Goal: Task Accomplishment & Management: Manage account settings

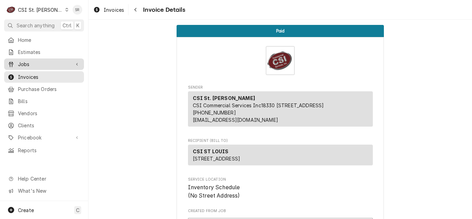
click at [33, 58] on link "Jobs" at bounding box center [44, 63] width 80 height 11
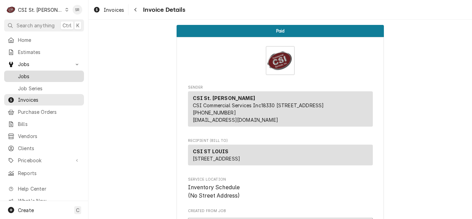
click at [31, 73] on span "Jobs" at bounding box center [49, 76] width 63 height 7
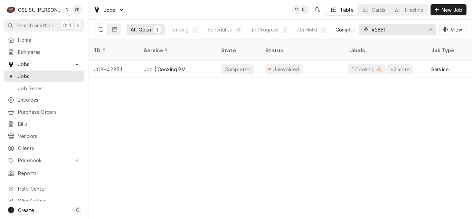
drag, startPoint x: 381, startPoint y: 31, endPoint x: 351, endPoint y: 28, distance: 30.9
click at [351, 28] on div "All Open 1 Pending 0 Scheduled 0 In Progress 0 On Hold 0 Completed 1 42851 View" at bounding box center [280, 29] width 372 height 19
drag, startPoint x: 392, startPoint y: 31, endPoint x: 357, endPoint y: 28, distance: 34.7
click at [357, 28] on div "All Open 1 Pending 0 Scheduled 0 In Progress 0 On Hold 0 Completed 1 42851 View" at bounding box center [280, 29] width 372 height 19
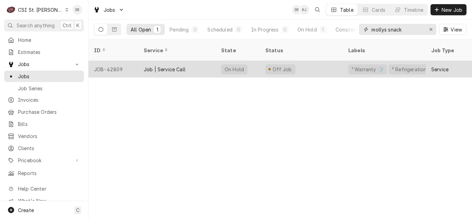
type input "mollys snack"
click at [169, 66] on div "Job | Service Call" at bounding box center [165, 69] width 42 height 7
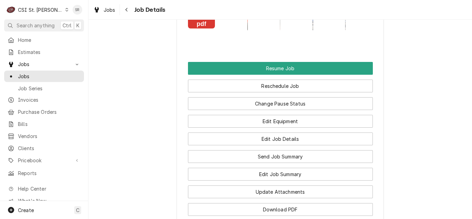
scroll to position [948, 0]
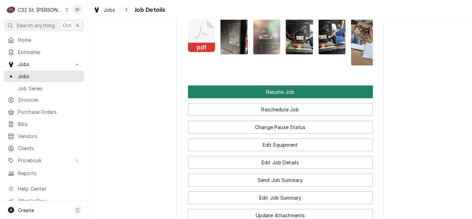
click at [267, 98] on button "Resume Job" at bounding box center [280, 91] width 185 height 13
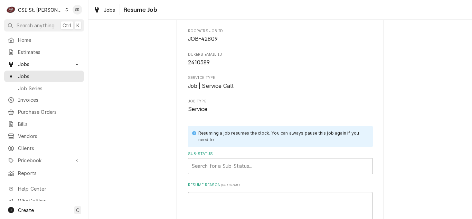
scroll to position [94, 0]
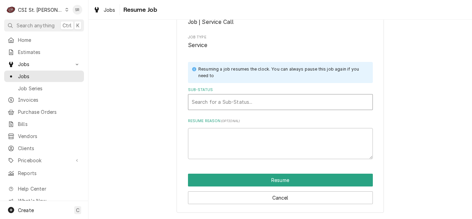
click at [259, 103] on div "Sub-Status" at bounding box center [280, 102] width 177 height 12
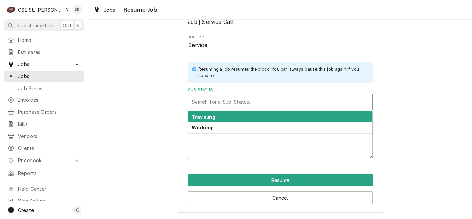
click at [255, 116] on div "Traveling" at bounding box center [280, 116] width 184 height 11
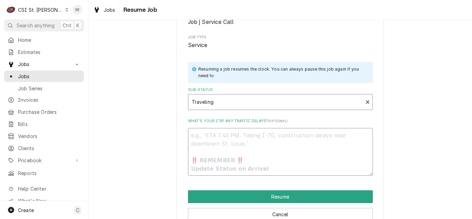
click at [236, 156] on textarea "What's your ETA? Any traffic delays? ( optional )" at bounding box center [280, 152] width 185 height 48
type textarea "x"
type textarea "N"
type textarea "x"
type textarea "Ne"
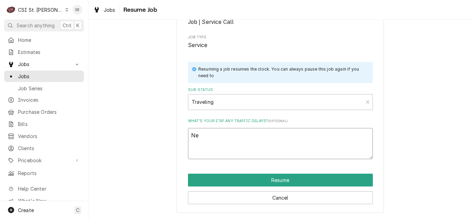
type textarea "x"
type textarea "Nee"
type textarea "x"
type textarea "Need"
type textarea "x"
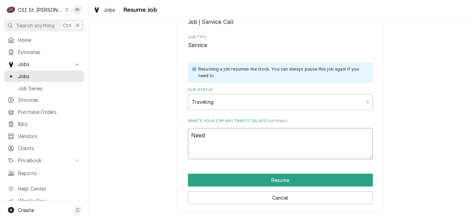
type textarea "Need"
type textarea "x"
type textarea "Need t"
type textarea "x"
type textarea "Need to"
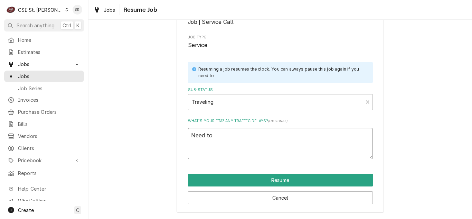
type textarea "x"
type textarea "Need to"
type textarea "x"
type textarea "Need to c"
type textarea "x"
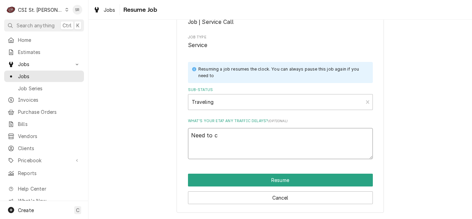
type textarea "Need to ca"
type textarea "x"
type textarea "Need to can"
type textarea "x"
type textarea "Need to canc"
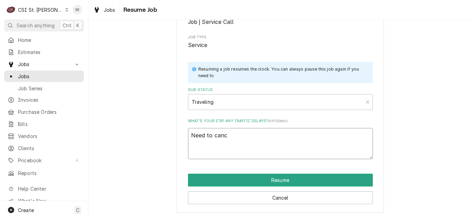
type textarea "x"
type textarea "Need to cancel"
type textarea "x"
type textarea "Need to cancel"
type textarea "x"
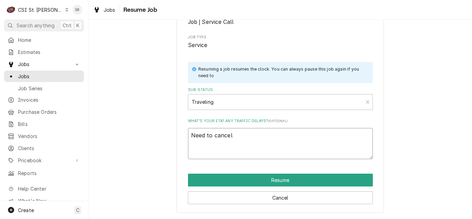
type textarea "Need to cancel c"
type textarea "x"
type textarea "Need to cancel ca"
type textarea "x"
type textarea "Need to cancel cal"
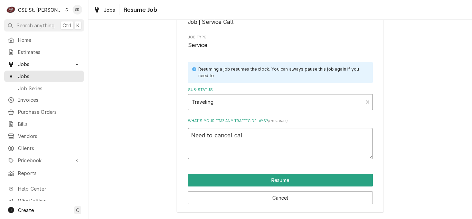
type textarea "x"
type textarea "Need to cancel call"
type textarea "x"
type textarea "Need to cancel call p"
type textarea "x"
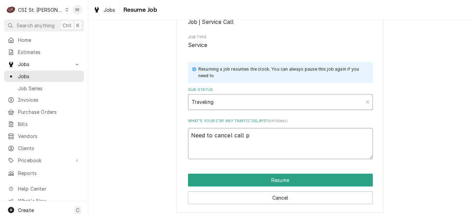
type textarea "Need to cancel call pe"
type textarea "x"
type textarea "Need to cancel call per"
type textarea "x"
type textarea "Need to cancel call per"
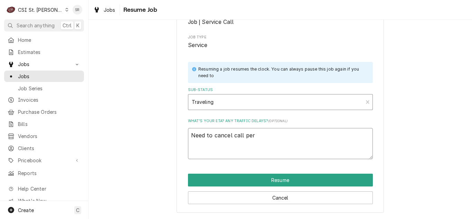
type textarea "x"
type textarea "Need to cancel call per C"
type textarea "x"
type textarea "Need to cancel call per Ci"
type textarea "x"
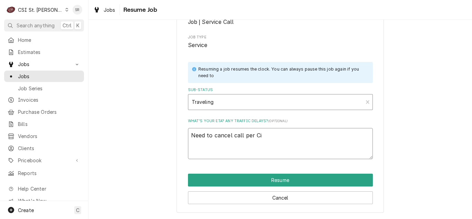
type textarea "Need to cancel call per Cin"
type textarea "x"
type textarea "Need to cancel call per Cind"
type textarea "x"
type textarea "Need to cancel call per Cindy"
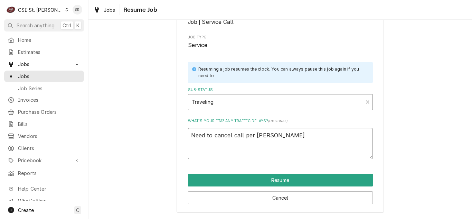
type textarea "x"
type textarea "Need to cancel call per Cindy"
type textarea "x"
type textarea "Need to cancel call per Cindy a"
type textarea "x"
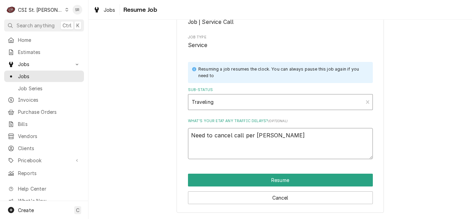
type textarea "Need to cancel call per Cindy at"
type textarea "x"
type textarea "Need to cancel call per Cindy at"
type textarea "x"
type textarea "Need to cancel call per Cindy at Du"
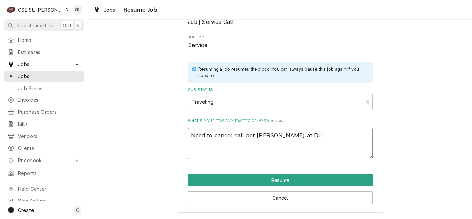
type textarea "x"
type textarea "Need to cancel call per Cindy at Duk"
type textarea "x"
type textarea "Need to cancel call per Cindy at Duke"
type textarea "x"
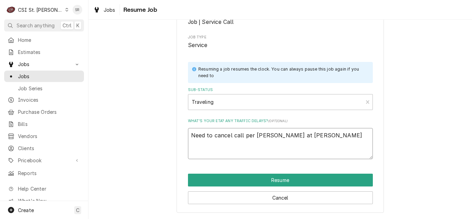
type textarea "Need to cancel call per Cindy at Duker"
type textarea "x"
type textarea "Need to cancel call per Cindy at Dukers"
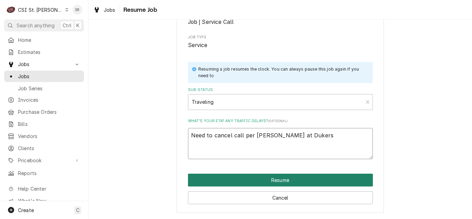
type textarea "x"
type textarea "Need to cancel call per Cindy at Dukers"
type textarea "x"
type textarea "Need to cancel call per Cindy at Dukers -"
type textarea "x"
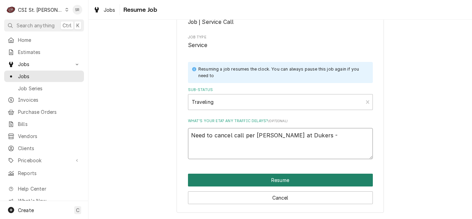
type textarea "Need to cancel call per Cindy at Dukers -"
type textarea "x"
type textarea "Need to cancel call per Cindy at Dukers - S"
type textarea "x"
type textarea "Need to cancel call per Cindy at Dukers - SR"
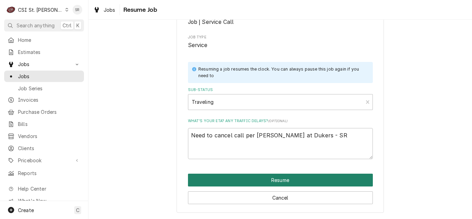
click at [280, 175] on button "Resume" at bounding box center [280, 179] width 185 height 13
type textarea "x"
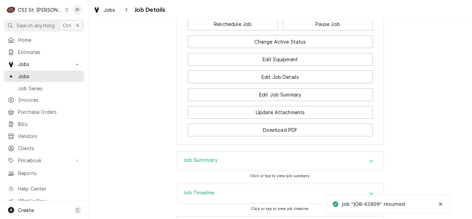
scroll to position [1007, 0]
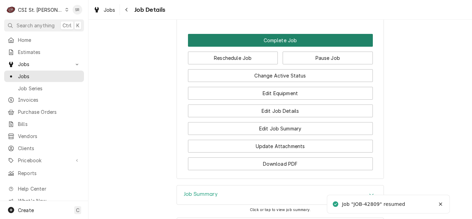
click at [275, 47] on button "Complete Job" at bounding box center [280, 40] width 185 height 13
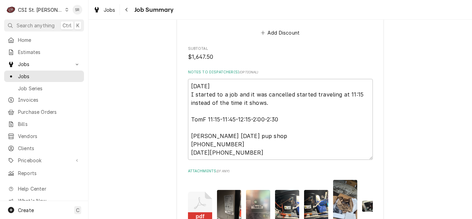
scroll to position [1621, 0]
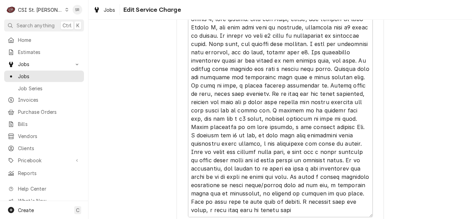
scroll to position [1063, 0]
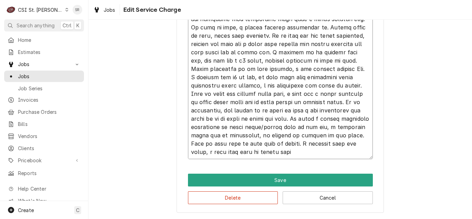
type textarea "x"
type textarea "⚠️ 𝗙𝗢𝗥𝗠 𝗜𝗡𝗦𝗧𝗥𝗨𝗖𝗧𝗜𝗢𝗡𝗦 ⚠️ ✪ 𝗖𝗼𝗺𝗽𝗹𝗲𝘁𝗲 𝗮𝗹𝗹 𝗿𝗲𝗹𝗲𝘃𝗮𝗻𝘁 𝘀𝗲𝗰𝘁𝗶𝗼𝗻𝘀 ✪ 𝗣𝗿𝗼𝘃𝗶𝗱𝗲 𝗱𝗲𝘁𝗮𝗶𝗹𝗲𝗱 𝗮𝗻𝘀…"
type textarea "x"
type textarea "⚠️ 𝗙𝗢𝗥𝗠 𝗜𝗡𝗦𝗧𝗥𝗨𝗖𝗧𝗜𝗢𝗡𝗦 ⚠️ ✪ 𝗖𝗼𝗺𝗽𝗹𝗲𝘁𝗲 𝗮𝗹𝗹 𝗿𝗲𝗹𝗲𝘃𝗮𝗻𝘁 𝘀𝗲𝗰𝘁𝗶𝗼𝗻𝘀 ✪ 𝗣𝗿𝗼𝘃𝗶𝗱𝗲 𝗱𝗲𝘁𝗮𝗶𝗹𝗲𝗱 𝗮𝗻𝘀…"
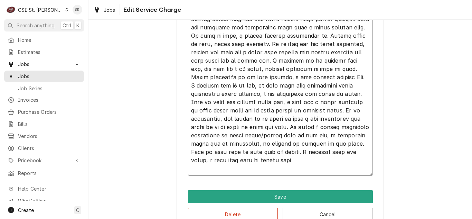
type textarea "x"
type textarea "⚠️ 𝗙𝗢𝗥𝗠 𝗜𝗡𝗦𝗧𝗥𝗨𝗖𝗧𝗜𝗢𝗡𝗦 ⚠️ ✪ 𝗖𝗼𝗺𝗽𝗹𝗲𝘁𝗲 𝗮𝗹𝗹 𝗿𝗲𝗹𝗲𝘃𝗮𝗻𝘁 𝘀𝗲𝗰𝘁𝗶𝗼𝗻𝘀 ✪ 𝗣𝗿𝗼𝘃𝗶𝗱𝗲 𝗱𝗲𝘁𝗮𝗶𝗹𝗲𝗱 𝗮𝗻𝘀…"
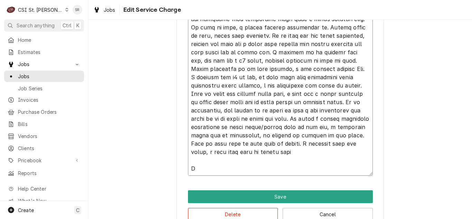
type textarea "x"
type textarea "⚠️ 𝗙𝗢𝗥𝗠 𝗜𝗡𝗦𝗧𝗥𝗨𝗖𝗧𝗜𝗢𝗡𝗦 ⚠️ ✪ 𝗖𝗼𝗺𝗽𝗹𝗲𝘁𝗲 𝗮𝗹𝗹 𝗿𝗲𝗹𝗲𝘃𝗮𝗻𝘁 𝘀𝗲𝗰𝘁𝗶𝗼𝗻𝘀 ✪ 𝗣𝗿𝗼𝘃𝗶𝗱𝗲 𝗱𝗲𝘁𝗮𝗶𝗹𝗲𝗱 𝗮𝗻𝘀…"
type textarea "x"
type textarea "⚠️ 𝗙𝗢𝗥𝗠 𝗜𝗡𝗦𝗧𝗥𝗨𝗖𝗧𝗜𝗢𝗡𝗦 ⚠️ ✪ 𝗖𝗼𝗺𝗽𝗹𝗲𝘁𝗲 𝗮𝗹𝗹 𝗿𝗲𝗹𝗲𝘃𝗮𝗻𝘁 𝘀𝗲𝗰𝘁𝗶𝗼𝗻𝘀 ✪ 𝗣𝗿𝗼𝘃𝗶𝗱𝗲 𝗱𝗲𝘁𝗮𝗶𝗹𝗲𝗱 𝗮𝗻𝘀…"
type textarea "x"
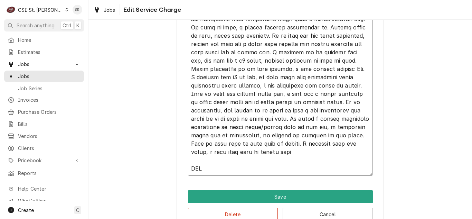
type textarea "⚠️ 𝗙𝗢𝗥𝗠 𝗜𝗡𝗦𝗧𝗥𝗨𝗖𝗧𝗜𝗢𝗡𝗦 ⚠️ ✪ 𝗖𝗼𝗺𝗽𝗹𝗲𝘁𝗲 𝗮𝗹𝗹 𝗿𝗲𝗹𝗲𝘃𝗮𝗻𝘁 𝘀𝗲𝗰𝘁𝗶𝗼𝗻𝘀 ✪ 𝗣𝗿𝗼𝘃𝗶𝗱𝗲 𝗱𝗲𝘁𝗮𝗶𝗹𝗲𝗱 𝗮𝗻𝘀…"
type textarea "x"
type textarea "⚠️ 𝗙𝗢𝗥𝗠 𝗜𝗡𝗦𝗧𝗥𝗨𝗖𝗧𝗜𝗢𝗡𝗦 ⚠️ ✪ 𝗖𝗼𝗺𝗽𝗹𝗲𝘁𝗲 𝗮𝗹𝗹 𝗿𝗲𝗹𝗲𝘃𝗮𝗻𝘁 𝘀𝗲𝗰𝘁𝗶𝗼𝗻𝘀 ✪ 𝗣𝗿𝗼𝘃𝗶𝗱𝗲 𝗱𝗲𝘁𝗮𝗶𝗹𝗲𝗱 𝗮𝗻𝘀…"
type textarea "x"
type textarea "⚠️ 𝗙𝗢𝗥𝗠 𝗜𝗡𝗦𝗧𝗥𝗨𝗖𝗧𝗜𝗢𝗡𝗦 ⚠️ ✪ 𝗖𝗼𝗺𝗽𝗹𝗲𝘁𝗲 𝗮𝗹𝗹 𝗿𝗲𝗹𝗲𝘃𝗮𝗻𝘁 𝘀𝗲𝗰𝘁𝗶𝗼𝗻𝘀 ✪ 𝗣𝗿𝗼𝘃𝗶𝗱𝗲 𝗱𝗲𝘁𝗮𝗶𝗹𝗲𝗱 𝗮𝗻𝘀…"
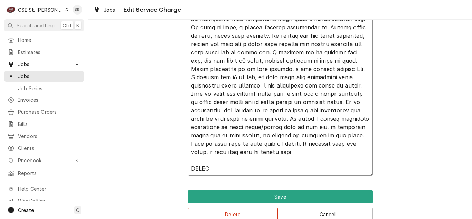
type textarea "x"
type textarea "⚠️ 𝗙𝗢𝗥𝗠 𝗜𝗡𝗦𝗧𝗥𝗨𝗖𝗧𝗜𝗢𝗡𝗦 ⚠️ ✪ 𝗖𝗼𝗺𝗽𝗹𝗲𝘁𝗲 𝗮𝗹𝗹 𝗿𝗲𝗹𝗲𝘃𝗮𝗻𝘁 𝘀𝗲𝗰𝘁𝗶𝗼𝗻𝘀 ✪ 𝗣𝗿𝗼𝘃𝗶𝗱𝗲 𝗱𝗲𝘁𝗮𝗶𝗹𝗲𝗱 𝗮𝗻𝘀…"
type textarea "x"
type textarea "⚠️ 𝗙𝗢𝗥𝗠 𝗜𝗡𝗦𝗧𝗥𝗨𝗖𝗧𝗜𝗢𝗡𝗦 ⚠️ ✪ 𝗖𝗼𝗺𝗽𝗹𝗲𝘁𝗲 𝗮𝗹𝗹 𝗿𝗲𝗹𝗲𝘃𝗮𝗻𝘁 𝘀𝗲𝗰𝘁𝗶𝗼𝗻𝘀 ✪ 𝗣𝗿𝗼𝘃𝗶𝗱𝗲 𝗱𝗲𝘁𝗮𝗶𝗹𝗲𝗱 𝗮𝗻𝘀…"
type textarea "x"
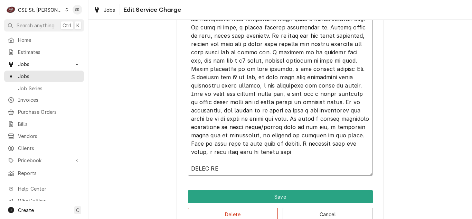
type textarea "⚠️ 𝗙𝗢𝗥𝗠 𝗜𝗡𝗦𝗧𝗥𝗨𝗖𝗧𝗜𝗢𝗡𝗦 ⚠️ ✪ 𝗖𝗼𝗺𝗽𝗹𝗲𝘁𝗲 𝗮𝗹𝗹 𝗿𝗲𝗹𝗲𝘃𝗮𝗻𝘁 𝘀𝗲𝗰𝘁𝗶𝗼𝗻𝘀 ✪ 𝗣𝗿𝗼𝘃𝗶𝗱𝗲 𝗱𝗲𝘁𝗮𝗶𝗹𝗲𝗱 𝗮𝗻𝘀…"
type textarea "x"
type textarea "⚠️ 𝗙𝗢𝗥𝗠 𝗜𝗡𝗦𝗧𝗥𝗨𝗖𝗧𝗜𝗢𝗡𝗦 ⚠️ ✪ 𝗖𝗼𝗺𝗽𝗹𝗲𝘁𝗲 𝗮𝗹𝗹 𝗿𝗲𝗹𝗲𝘃𝗮𝗻𝘁 𝘀𝗲𝗰𝘁𝗶𝗼𝗻𝘀 ✪ 𝗣𝗿𝗼𝘃𝗶𝗱𝗲 𝗱𝗲𝘁𝗮𝗶𝗹𝗲𝗱 𝗮𝗻𝘀…"
type textarea "x"
type textarea "⚠️ 𝗙𝗢𝗥𝗠 𝗜𝗡𝗦𝗧𝗥𝗨𝗖𝗧𝗜𝗢𝗡𝗦 ⚠️ ✪ 𝗖𝗼𝗺𝗽𝗹𝗲𝘁𝗲 𝗮𝗹𝗹 𝗿𝗲𝗹𝗲𝘃𝗮𝗻𝘁 𝘀𝗲𝗰𝘁𝗶𝗼𝗻𝘀 ✪ 𝗣𝗿𝗼𝘃𝗶𝗱𝗲 𝗱𝗲𝘁𝗮𝗶𝗹𝗲𝗱 𝗮𝗻𝘀…"
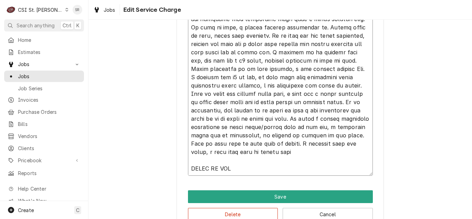
type textarea "x"
type textarea "⚠️ 𝗙𝗢𝗥𝗠 𝗜𝗡𝗦𝗧𝗥𝗨𝗖𝗧𝗜𝗢𝗡𝗦 ⚠️ ✪ 𝗖𝗼𝗺𝗽𝗹𝗲𝘁𝗲 𝗮𝗹𝗹 𝗿𝗲𝗹𝗲𝘃𝗮𝗻𝘁 𝘀𝗲𝗰𝘁𝗶𝗼𝗻𝘀 ✪ 𝗣𝗿𝗼𝘃𝗶𝗱𝗲 𝗱𝗲𝘁𝗮𝗶𝗹𝗲𝗱 𝗮𝗻𝘀…"
type textarea "x"
type textarea "⚠️ 𝗙𝗢𝗥𝗠 𝗜𝗡𝗦𝗧𝗥𝗨𝗖𝗧𝗜𝗢𝗡𝗦 ⚠️ ✪ 𝗖𝗼𝗺𝗽𝗹𝗲𝘁𝗲 𝗮𝗹𝗹 𝗿𝗲𝗹𝗲𝘃𝗮𝗻𝘁 𝘀𝗲𝗰𝘁𝗶𝗼𝗻𝘀 ✪ 𝗣𝗿𝗼𝘃𝗶𝗱𝗲 𝗱𝗲𝘁𝗮𝗶𝗹𝗲𝗱 𝗮𝗻𝘀…"
type textarea "x"
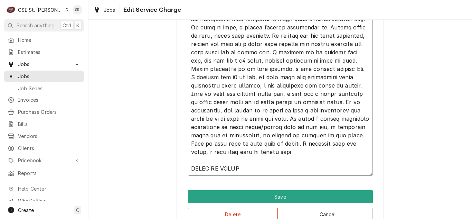
type textarea "⚠️ 𝗙𝗢𝗥𝗠 𝗜𝗡𝗦𝗧𝗥𝗨𝗖𝗧𝗜𝗢𝗡𝗦 ⚠️ ✪ 𝗖𝗼𝗺𝗽𝗹𝗲𝘁𝗲 𝗮𝗹𝗹 𝗿𝗲𝗹𝗲𝘃𝗮𝗻𝘁 𝘀𝗲𝗰𝘁𝗶𝗼𝗻𝘀 ✪ 𝗣𝗿𝗼𝘃𝗶𝗱𝗲 𝗱𝗲𝘁𝗮𝗶𝗹𝗲𝗱 𝗮𝗻𝘀…"
type textarea "x"
type textarea "⚠️ 𝗙𝗢𝗥𝗠 𝗜𝗡𝗦𝗧𝗥𝗨𝗖𝗧𝗜𝗢𝗡𝗦 ⚠️ ✪ 𝗖𝗼𝗺𝗽𝗹𝗲𝘁𝗲 𝗮𝗹𝗹 𝗿𝗲𝗹𝗲𝘃𝗮𝗻𝘁 𝘀𝗲𝗰𝘁𝗶𝗼𝗻𝘀 ✪ 𝗣𝗿𝗼𝘃𝗶𝗱𝗲 𝗱𝗲𝘁𝗮𝗶𝗹𝗲𝗱 𝗮𝗻𝘀…"
type textarea "x"
type textarea "⚠️ 𝗙𝗢𝗥𝗠 𝗜𝗡𝗦𝗧𝗥𝗨𝗖𝗧𝗜𝗢𝗡𝗦 ⚠️ ✪ 𝗖𝗼𝗺𝗽𝗹𝗲𝘁𝗲 𝗮𝗹𝗹 𝗿𝗲𝗹𝗲𝘃𝗮𝗻𝘁 𝘀𝗲𝗰𝘁𝗶𝗼𝗻𝘀 ✪ 𝗣𝗿𝗼𝘃𝗶𝗱𝗲 𝗱𝗲𝘁𝗮𝗶𝗹𝗲𝗱 𝗮𝗻𝘀…"
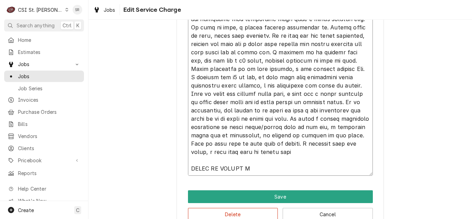
type textarea "x"
type textarea "⚠️ 𝗙𝗢𝗥𝗠 𝗜𝗡𝗦𝗧𝗥𝗨𝗖𝗧𝗜𝗢𝗡𝗦 ⚠️ ✪ 𝗖𝗼𝗺𝗽𝗹𝗲𝘁𝗲 𝗮𝗹𝗹 𝗿𝗲𝗹𝗲𝘃𝗮𝗻𝘁 𝘀𝗲𝗰𝘁𝗶𝗼𝗻𝘀 ✪ 𝗣𝗿𝗼𝘃𝗶𝗱𝗲 𝗱𝗲𝘁𝗮𝗶𝗹𝗲𝗱 𝗮𝗻𝘀…"
type textarea "x"
type textarea "⚠️ 𝗙𝗢𝗥𝗠 𝗜𝗡𝗦𝗧𝗥𝗨𝗖𝗧𝗜𝗢𝗡𝗦 ⚠️ ✪ 𝗖𝗼𝗺𝗽𝗹𝗲𝘁𝗲 𝗮𝗹𝗹 𝗿𝗲𝗹𝗲𝘃𝗮𝗻𝘁 𝘀𝗲𝗰𝘁𝗶𝗼𝗻𝘀 ✪ 𝗣𝗿𝗼𝘃𝗶𝗱𝗲 𝗱𝗲𝘁𝗮𝗶𝗹𝗲𝗱 𝗮𝗻𝘀…"
type textarea "x"
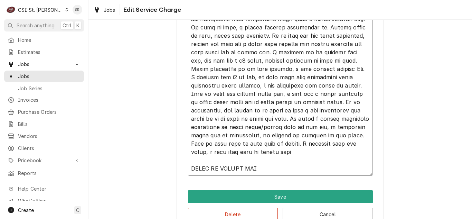
type textarea "⚠️ 𝗙𝗢𝗥𝗠 𝗜𝗡𝗦𝗧𝗥𝗨𝗖𝗧𝗜𝗢𝗡𝗦 ⚠️ ✪ 𝗖𝗼𝗺𝗽𝗹𝗲𝘁𝗲 𝗮𝗹𝗹 𝗿𝗲𝗹𝗲𝘃𝗮𝗻𝘁 𝘀𝗲𝗰𝘁𝗶𝗼𝗻𝘀 ✪ 𝗣𝗿𝗼𝘃𝗶𝗱𝗲 𝗱𝗲𝘁𝗮𝗶𝗹𝗲𝗱 𝗮𝗻𝘀…"
type textarea "x"
type textarea "⚠️ 𝗙𝗢𝗥𝗠 𝗜𝗡𝗦𝗧𝗥𝗨𝗖𝗧𝗜𝗢𝗡𝗦 ⚠️ ✪ 𝗖𝗼𝗺𝗽𝗹𝗲𝘁𝗲 𝗮𝗹𝗹 𝗿𝗲𝗹𝗲𝘃𝗮𝗻𝘁 𝘀𝗲𝗰𝘁𝗶𝗼𝗻𝘀 ✪ 𝗣𝗿𝗼𝘃𝗶𝗱𝗲 𝗱𝗲𝘁𝗮𝗶𝗹𝗲𝗱 𝗮𝗻𝘀…"
type textarea "x"
type textarea "⚠️ 𝗙𝗢𝗥𝗠 𝗜𝗡𝗦𝗧𝗥𝗨𝗖𝗧𝗜𝗢𝗡𝗦 ⚠️ ✪ 𝗖𝗼𝗺𝗽𝗹𝗲𝘁𝗲 𝗮𝗹𝗹 𝗿𝗲𝗹𝗲𝘃𝗮𝗻𝘁 𝘀𝗲𝗰𝘁𝗶𝗼𝗻𝘀 ✪ 𝗣𝗿𝗼𝘃𝗶𝗱𝗲 𝗱𝗲𝘁𝗮𝗶𝗹𝗲𝗱 𝗮𝗻𝘀…"
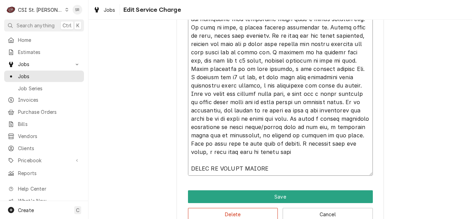
type textarea "x"
type textarea "⚠️ 𝗙𝗢𝗥𝗠 𝗜𝗡𝗦𝗧𝗥𝗨𝗖𝗧𝗜𝗢𝗡𝗦 ⚠️ ✪ 𝗖𝗼𝗺𝗽𝗹𝗲𝘁𝗲 𝗮𝗹𝗹 𝗿𝗲𝗹𝗲𝘃𝗮𝗻𝘁 𝘀𝗲𝗰𝘁𝗶𝗼𝗻𝘀 ✪ 𝗣𝗿𝗼𝘃𝗶𝗱𝗲 𝗱𝗲𝘁𝗮𝗶𝗹𝗲𝗱 𝗮𝗻𝘀…"
type textarea "x"
type textarea "⚠️ 𝗙𝗢𝗥𝗠 𝗜𝗡𝗦𝗧𝗥𝗨𝗖𝗧𝗜𝗢𝗡𝗦 ⚠️ ✪ 𝗖𝗼𝗺𝗽𝗹𝗲𝘁𝗲 𝗮𝗹𝗹 𝗿𝗲𝗹𝗲𝘃𝗮𝗻𝘁 𝘀𝗲𝗰𝘁𝗶𝗼𝗻𝘀 ✪ 𝗣𝗿𝗼𝘃𝗶𝗱𝗲 𝗱𝗲𝘁𝗮𝗶𝗹𝗲𝗱 𝗮𝗻𝘀…"
type textarea "x"
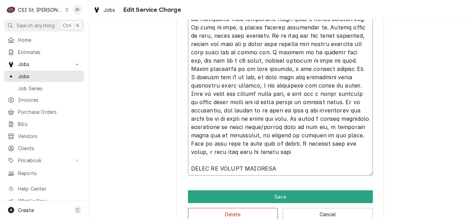
type textarea "⚠️ 𝗙𝗢𝗥𝗠 𝗜𝗡𝗦𝗧𝗥𝗨𝗖𝗧𝗜𝗢𝗡𝗦 ⚠️ ✪ 𝗖𝗼𝗺𝗽𝗹𝗲𝘁𝗲 𝗮𝗹𝗹 𝗿𝗲𝗹𝗲𝘃𝗮𝗻𝘁 𝘀𝗲𝗰𝘁𝗶𝗼𝗻𝘀 ✪ 𝗣𝗿𝗼𝘃𝗶𝗱𝗲 𝗱𝗲𝘁𝗮𝗶𝗹𝗲𝗱 𝗮𝗻𝘀…"
type textarea "x"
type textarea "⚠️ 𝗙𝗢𝗥𝗠 𝗜𝗡𝗦𝗧𝗥𝗨𝗖𝗧𝗜𝗢𝗡𝗦 ⚠️ ✪ 𝗖𝗼𝗺𝗽𝗹𝗲𝘁𝗲 𝗮𝗹𝗹 𝗿𝗲𝗹𝗲𝘃𝗮𝗻𝘁 𝘀𝗲𝗰𝘁𝗶𝗼𝗻𝘀 ✪ 𝗣𝗿𝗼𝘃𝗶𝗱𝗲 𝗱𝗲𝘁𝗮𝗶𝗹𝗲𝗱 𝗮𝗻𝘀…"
type textarea "x"
type textarea "⚠️ 𝗙𝗢𝗥𝗠 𝗜𝗡𝗦𝗧𝗥𝗨𝗖𝗧𝗜𝗢𝗡𝗦 ⚠️ ✪ 𝗖𝗼𝗺𝗽𝗹𝗲𝘁𝗲 𝗮𝗹𝗹 𝗿𝗲𝗹𝗲𝘃𝗮𝗻𝘁 𝘀𝗲𝗰𝘁𝗶𝗼𝗻𝘀 ✪ 𝗣𝗿𝗼𝘃𝗶𝗱𝗲 𝗱𝗲𝘁𝗮𝗶𝗹𝗲𝗱 𝗮𝗻𝘀…"
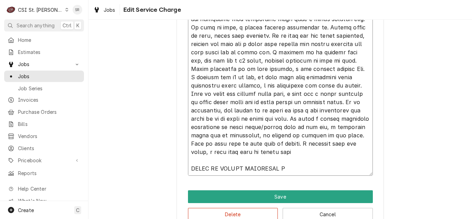
type textarea "x"
type textarea "⚠️ 𝗙𝗢𝗥𝗠 𝗜𝗡𝗦𝗧𝗥𝗨𝗖𝗧𝗜𝗢𝗡𝗦 ⚠️ ✪ 𝗖𝗼𝗺𝗽𝗹𝗲𝘁𝗲 𝗮𝗹𝗹 𝗿𝗲𝗹𝗲𝘃𝗮𝗻𝘁 𝘀𝗲𝗰𝘁𝗶𝗼𝗻𝘀 ✪ 𝗣𝗿𝗼𝘃𝗶𝗱𝗲 𝗱𝗲𝘁𝗮𝗶𝗹𝗲𝗱 𝗮𝗻𝘀…"
type textarea "x"
type textarea "⚠️ 𝗙𝗢𝗥𝗠 𝗜𝗡𝗦𝗧𝗥𝗨𝗖𝗧𝗜𝗢𝗡𝗦 ⚠️ ✪ 𝗖𝗼𝗺𝗽𝗹𝗲𝘁𝗲 𝗮𝗹𝗹 𝗿𝗲𝗹𝗲𝘃𝗮𝗻𝘁 𝘀𝗲𝗰𝘁𝗶𝗼𝗻𝘀 ✪ 𝗣𝗿𝗼𝘃𝗶𝗱𝗲 𝗱𝗲𝘁𝗮𝗶𝗹𝗲𝗱 𝗮𝗻𝘀…"
type textarea "x"
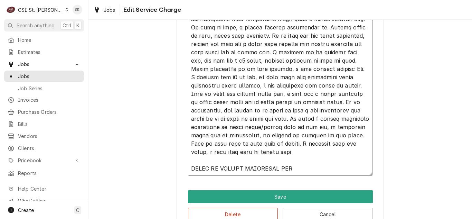
type textarea "⚠️ 𝗙𝗢𝗥𝗠 𝗜𝗡𝗦𝗧𝗥𝗨𝗖𝗧𝗜𝗢𝗡𝗦 ⚠️ ✪ 𝗖𝗼𝗺𝗽𝗹𝗲𝘁𝗲 𝗮𝗹𝗹 𝗿𝗲𝗹𝗲𝘃𝗮𝗻𝘁 𝘀𝗲𝗰𝘁𝗶𝗼𝗻𝘀 ✪ 𝗣𝗿𝗼𝘃𝗶𝗱𝗲 𝗱𝗲𝘁𝗮𝗶𝗹𝗲𝗱 𝗮𝗻𝘀…"
type textarea "x"
type textarea "⚠️ 𝗙𝗢𝗥𝗠 𝗜𝗡𝗦𝗧𝗥𝗨𝗖𝗧𝗜𝗢𝗡𝗦 ⚠️ ✪ 𝗖𝗼𝗺𝗽𝗹𝗲𝘁𝗲 𝗮𝗹𝗹 𝗿𝗲𝗹𝗲𝘃𝗮𝗻𝘁 𝘀𝗲𝗰𝘁𝗶𝗼𝗻𝘀 ✪ 𝗣𝗿𝗼𝘃𝗶𝗱𝗲 𝗱𝗲𝘁𝗮𝗶𝗹𝗲𝗱 𝗮𝗻𝘀…"
type textarea "x"
type textarea "⚠️ 𝗙𝗢𝗥𝗠 𝗜𝗡𝗦𝗧𝗥𝗨𝗖𝗧𝗜𝗢𝗡𝗦 ⚠️ ✪ 𝗖𝗼𝗺𝗽𝗹𝗲𝘁𝗲 𝗮𝗹𝗹 𝗿𝗲𝗹𝗲𝘃𝗮𝗻𝘁 𝘀𝗲𝗰𝘁𝗶𝗼𝗻𝘀 ✪ 𝗣𝗿𝗼𝘃𝗶𝗱𝗲 𝗱𝗲𝘁𝗮𝗶𝗹𝗲𝗱 𝗮𝗻𝘀…"
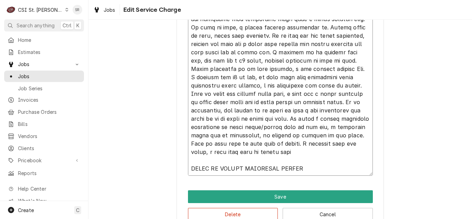
type textarea "x"
type textarea "⚠️ 𝗙𝗢𝗥𝗠 𝗜𝗡𝗦𝗧𝗥𝗨𝗖𝗧𝗜𝗢𝗡𝗦 ⚠️ ✪ 𝗖𝗼𝗺𝗽𝗹𝗲𝘁𝗲 𝗮𝗹𝗹 𝗿𝗲𝗹𝗲𝘃𝗮𝗻𝘁 𝘀𝗲𝗰𝘁𝗶𝗼𝗻𝘀 ✪ 𝗣𝗿𝗼𝘃𝗶𝗱𝗲 𝗱𝗲𝘁𝗮𝗶𝗹𝗲𝗱 𝗮𝗻𝘀…"
type textarea "x"
type textarea "⚠️ 𝗙𝗢𝗥𝗠 𝗜𝗡𝗦𝗧𝗥𝗨𝗖𝗧𝗜𝗢𝗡𝗦 ⚠️ ✪ 𝗖𝗼𝗺𝗽𝗹𝗲𝘁𝗲 𝗮𝗹𝗹 𝗿𝗲𝗹𝗲𝘃𝗮𝗻𝘁 𝘀𝗲𝗰𝘁𝗶𝗼𝗻𝘀 ✪ 𝗣𝗿𝗼𝘃𝗶𝗱𝗲 𝗱𝗲𝘁𝗮𝗶𝗹𝗲𝗱 𝗮𝗻𝘀…"
type textarea "x"
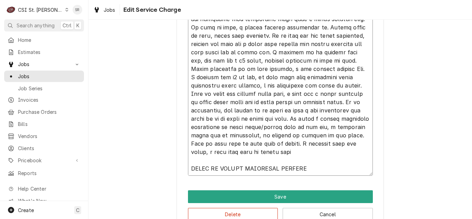
type textarea "⚠️ 𝗙𝗢𝗥𝗠 𝗜𝗡𝗦𝗧𝗥𝗨𝗖𝗧𝗜𝗢𝗡𝗦 ⚠️ ✪ 𝗖𝗼𝗺𝗽𝗹𝗲𝘁𝗲 𝗮𝗹𝗹 𝗿𝗲𝗹𝗲𝘃𝗮𝗻𝘁 𝘀𝗲𝗰𝘁𝗶𝗼𝗻𝘀 ✪ 𝗣𝗿𝗼𝘃𝗶𝗱𝗲 𝗱𝗲𝘁𝗮𝗶𝗹𝗲𝗱 𝗮𝗻𝘀…"
type textarea "x"
type textarea "⚠️ 𝗙𝗢𝗥𝗠 𝗜𝗡𝗦𝗧𝗥𝗨𝗖𝗧𝗜𝗢𝗡𝗦 ⚠️ ✪ 𝗖𝗼𝗺𝗽𝗹𝗲𝘁𝗲 𝗮𝗹𝗹 𝗿𝗲𝗹𝗲𝘃𝗮𝗻𝘁 𝘀𝗲𝗰𝘁𝗶𝗼𝗻𝘀 ✪ 𝗣𝗿𝗼𝘃𝗶𝗱𝗲 𝗱𝗲𝘁𝗮𝗶𝗹𝗲𝗱 𝗮𝗻𝘀…"
type textarea "x"
type textarea "⚠️ 𝗙𝗢𝗥𝗠 𝗜𝗡𝗦𝗧𝗥𝗨𝗖𝗧𝗜𝗢𝗡𝗦 ⚠️ ✪ 𝗖𝗼𝗺𝗽𝗹𝗲𝘁𝗲 𝗮𝗹𝗹 𝗿𝗲𝗹𝗲𝘃𝗮𝗻𝘁 𝘀𝗲𝗰𝘁𝗶𝗼𝗻𝘀 ✪ 𝗣𝗿𝗼𝘃𝗶𝗱𝗲 𝗱𝗲𝘁𝗮𝗶𝗹𝗲𝗱 𝗮𝗻𝘀…"
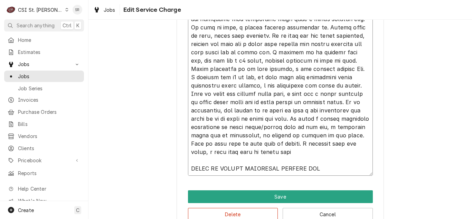
type textarea "x"
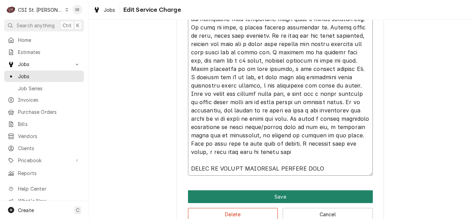
type textarea "⚠️ 𝗙𝗢𝗥𝗠 𝗜𝗡𝗦𝗧𝗥𝗨𝗖𝗧𝗜𝗢𝗡𝗦 ⚠️ ✪ 𝗖𝗼𝗺𝗽𝗹𝗲𝘁𝗲 𝗮𝗹𝗹 𝗿𝗲𝗹𝗲𝘃𝗮𝗻𝘁 𝘀𝗲𝗰𝘁𝗶𝗼𝗻𝘀 ✪ 𝗣𝗿𝗼𝘃𝗶𝗱𝗲 𝗱𝗲𝘁𝗮𝗶𝗹𝗲𝗱 𝗮𝗻𝘀…"
click at [274, 196] on button "Save" at bounding box center [280, 196] width 185 height 13
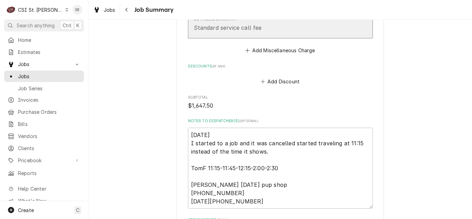
scroll to position [1742, 0]
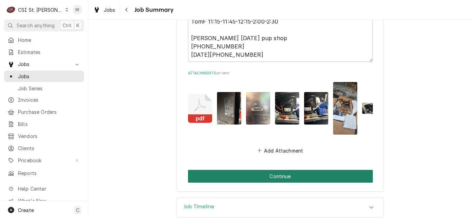
click at [275, 170] on button "Continue" at bounding box center [280, 176] width 185 height 13
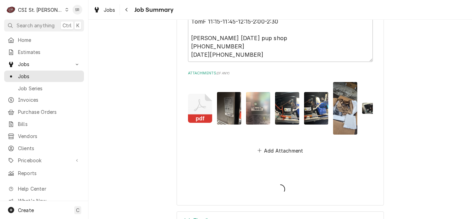
type textarea "x"
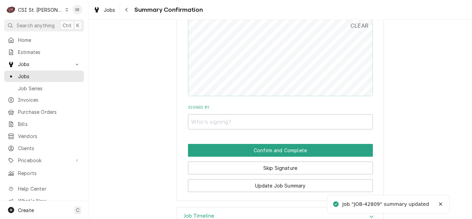
scroll to position [1485, 0]
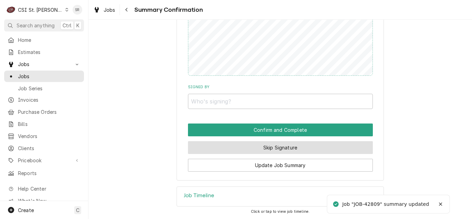
click at [272, 149] on button "Skip Signature" at bounding box center [280, 147] width 185 height 13
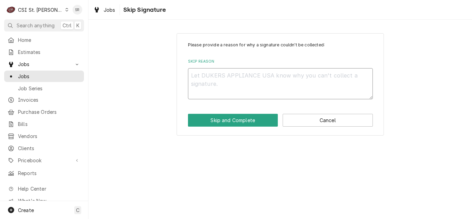
click at [242, 87] on textarea "Skip Reason" at bounding box center [280, 83] width 185 height 31
type textarea "x"
type textarea "c"
type textarea "x"
type textarea "cA"
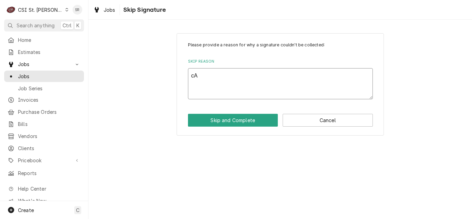
type textarea "x"
type textarea "cAN"
type textarea "x"
type textarea "cANC"
type textarea "x"
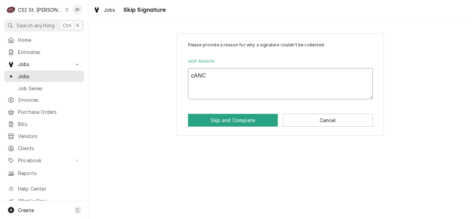
type textarea "cANCE"
type textarea "x"
type textarea "cANCEL"
type textarea "x"
type textarea "cANCELL"
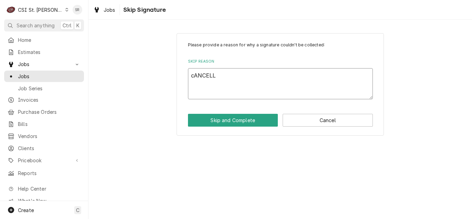
type textarea "x"
type textarea "cANCEL"
type textarea "x"
type textarea "cANCE"
type textarea "x"
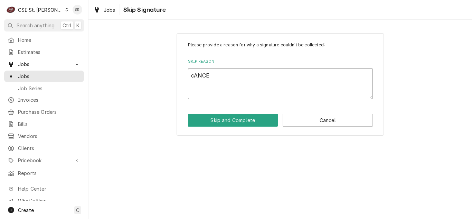
type textarea "cANC"
type textarea "x"
type textarea "cAN"
type textarea "x"
type textarea "cA"
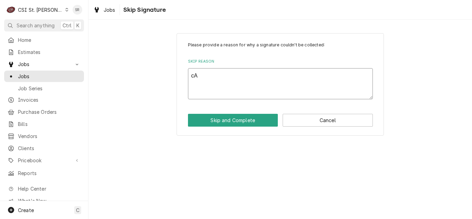
type textarea "x"
type textarea "c"
type textarea "x"
type textarea "C"
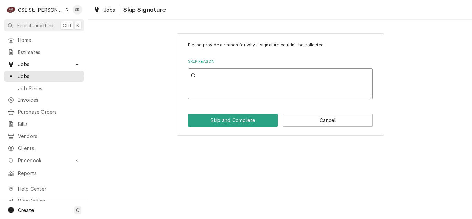
type textarea "x"
type textarea "CA"
type textarea "x"
type textarea "CAN"
type textarea "x"
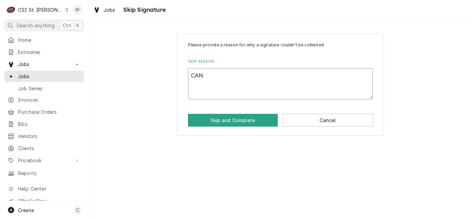
type textarea "CANC"
type textarea "x"
type textarea "CANCE"
type textarea "x"
type textarea "CANCEL"
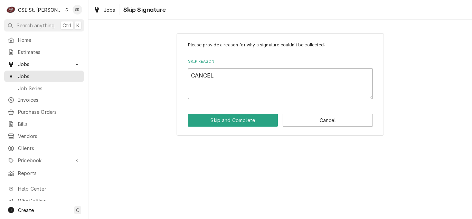
type textarea "x"
type textarea "CANCELL"
type textarea "x"
type textarea "CANCELLE"
type textarea "x"
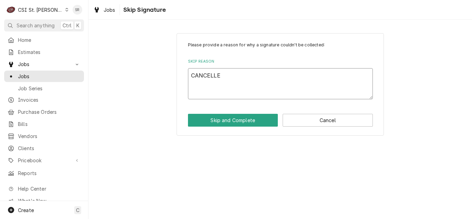
type textarea "CANCELLED"
type textarea "x"
type textarea "CANCELLED"
type textarea "x"
type textarea "CANCELLED W"
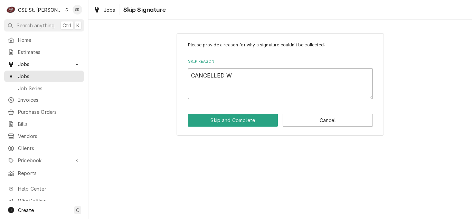
type textarea "x"
type textarea "CANCELLED WH"
type textarea "x"
type textarea "CANCELLED WHI"
type textarea "x"
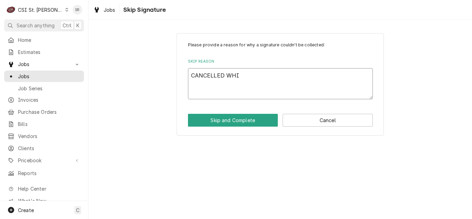
type textarea "CANCELLED WH"
type textarea "x"
type textarea "CANCELLED W"
type textarea "x"
type textarea "CANCELLED"
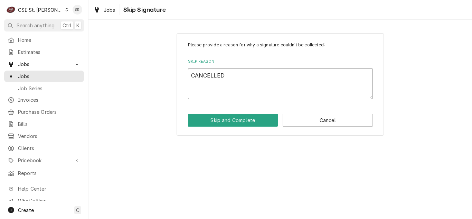
type textarea "x"
type textarea "CANCELLED -"
type textarea "x"
type textarea "CANCELLED -"
type textarea "x"
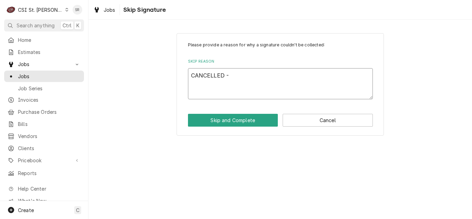
type textarea "CANCELLED - N"
type textarea "x"
type textarea "CANCELLED - NO"
type textarea "x"
type textarea "CANCELLED - NOT"
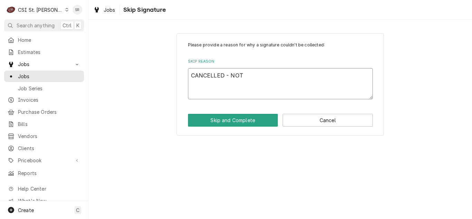
type textarea "x"
type textarea "CANCELLED - NOT"
type textarea "x"
type textarea "CANCELLED - NOT O"
type textarea "x"
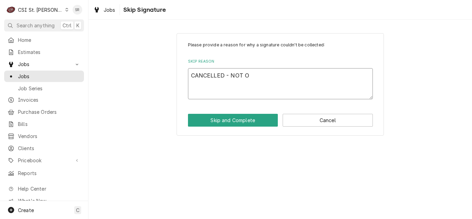
type textarea "CANCELLED - NOT ON"
type textarea "x"
type textarea "CANCELLED - NOT ON"
type textarea "x"
type textarea "CANCELLED - NOT ON S"
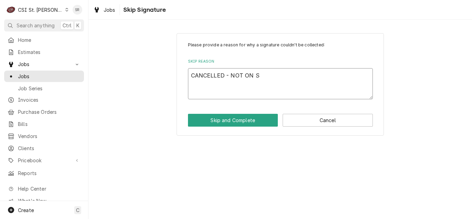
type textarea "x"
type textarea "CANCELLED - NOT ON SI"
type textarea "x"
type textarea "CANCELLED - NOT ON SIT"
type textarea "x"
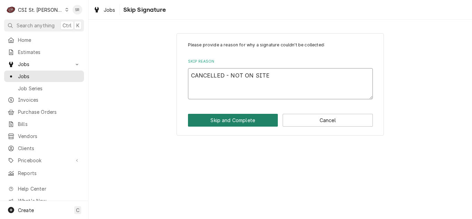
type textarea "CANCELLED - NOT ON SITE"
click at [231, 117] on button "Skip and Complete" at bounding box center [233, 120] width 90 height 13
type textarea "x"
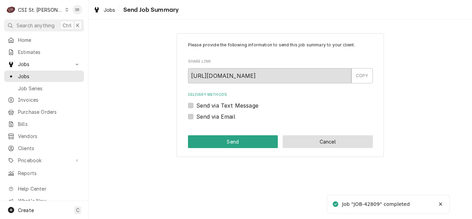
click at [304, 141] on button "Cancel" at bounding box center [328, 141] width 90 height 13
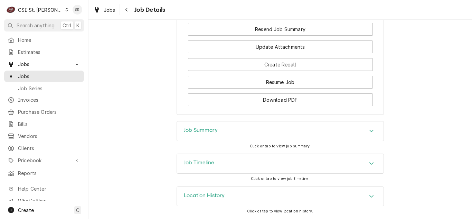
scroll to position [801, 0]
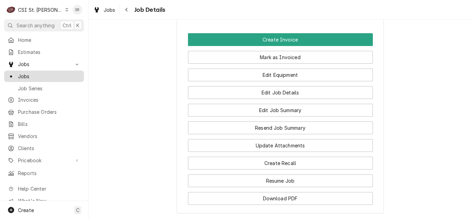
click at [31, 74] on span "Jobs" at bounding box center [49, 76] width 63 height 7
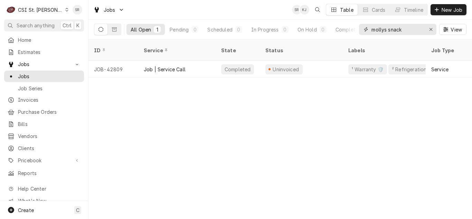
drag, startPoint x: 405, startPoint y: 31, endPoint x: 375, endPoint y: 27, distance: 29.3
click at [375, 27] on input "mollys snack" at bounding box center [397, 29] width 52 height 11
type input "m"
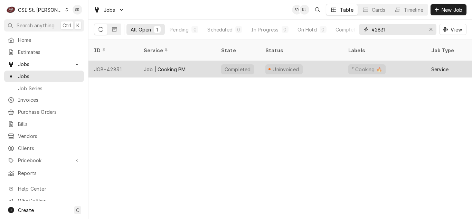
type input "42831"
click at [171, 66] on div "Job | Cooking PM" at bounding box center [165, 69] width 42 height 7
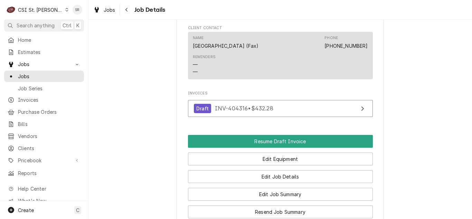
scroll to position [632, 0]
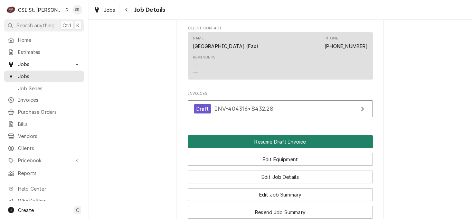
click at [258, 135] on button "Resume Draft Invoice" at bounding box center [280, 141] width 185 height 13
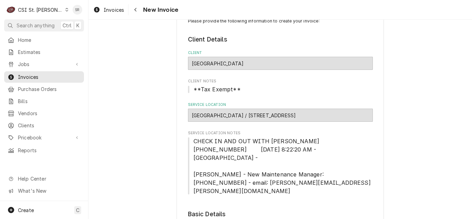
scroll to position [69, 0]
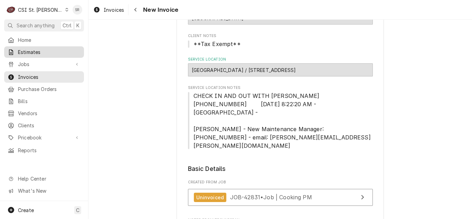
click at [43, 54] on span "Estimates" at bounding box center [49, 51] width 63 height 7
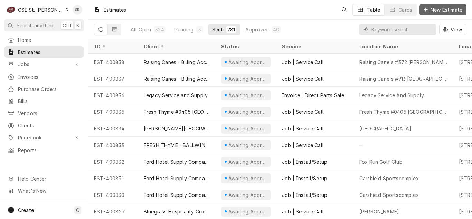
click at [434, 11] on span "New Estimate" at bounding box center [446, 9] width 35 height 7
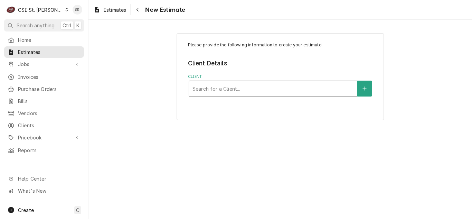
click at [235, 87] on div "Client" at bounding box center [272, 88] width 161 height 12
type input "st luke"
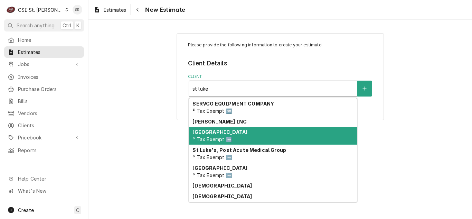
scroll to position [257, 0]
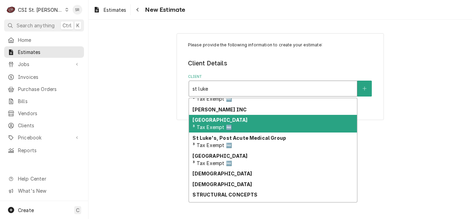
click at [239, 162] on div "St. Luke's Surrey Place ³ Tax Exempt 🆓" at bounding box center [273, 159] width 168 height 18
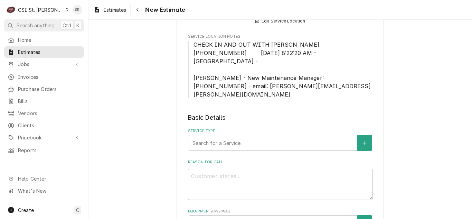
scroll to position [173, 0]
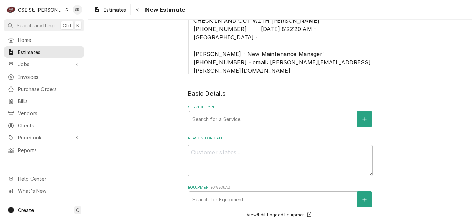
click at [227, 113] on div "Service Type" at bounding box center [272, 119] width 161 height 12
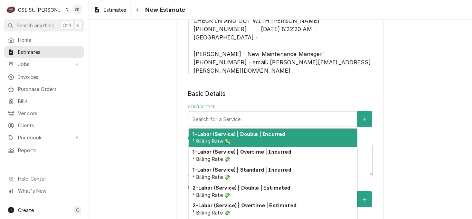
type textarea "x"
type input "s"
type textarea "x"
type input "se"
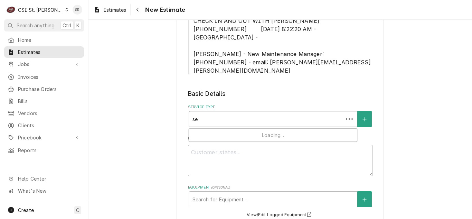
type textarea "x"
type input "ser"
type textarea "x"
type input "serv"
type textarea "x"
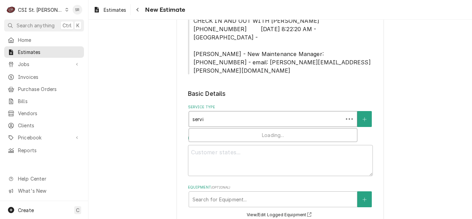
type input "servic"
type textarea "x"
type input "service"
type textarea "x"
type input "service c"
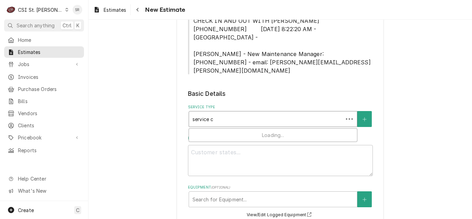
type textarea "x"
type input "service cal"
type textarea "x"
type input "service call"
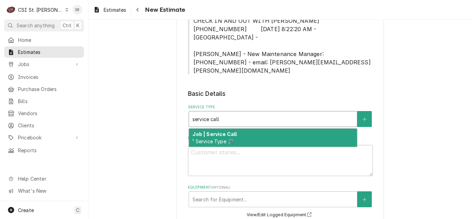
click at [225, 131] on strong "Job | Service Call" at bounding box center [214, 134] width 44 height 6
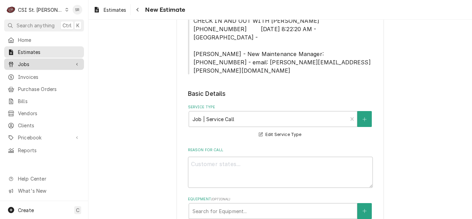
click at [47, 66] on div "Jobs" at bounding box center [44, 64] width 77 height 9
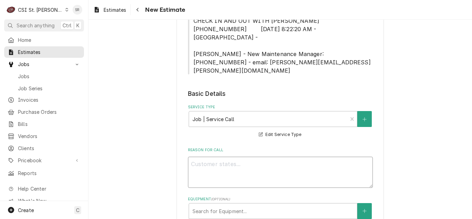
click at [232, 156] on textarea "Reason For Call" at bounding box center [280, 171] width 185 height 31
type textarea "x"
type textarea "Q"
type textarea "x"
type textarea "Qu"
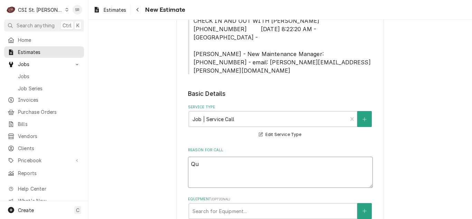
type textarea "x"
type textarea "Quot"
type textarea "x"
type textarea "Quote"
type textarea "x"
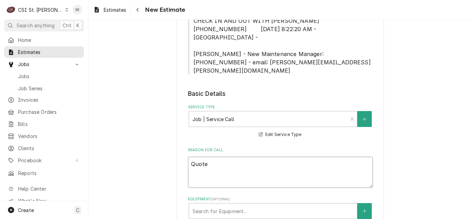
type textarea "Quote o"
type textarea "x"
type textarea "Quote on"
type textarea "x"
type textarea "Quote on"
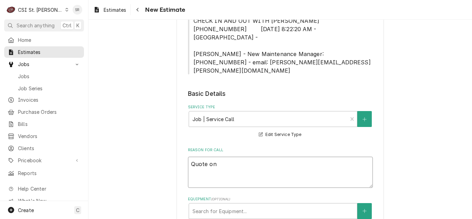
type textarea "x"
type textarea "Quote on r"
type textarea "x"
type textarea "Quote on re"
type textarea "x"
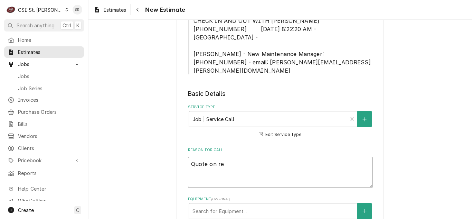
type textarea "Quote on rec"
type textarea "x"
type textarea "Quote on reco"
type textarea "x"
type textarea "Quote on recom"
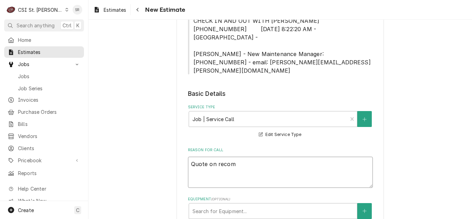
type textarea "x"
type textarea "Quote on recomm"
type textarea "x"
type textarea "Quote on recommed"
type textarea "x"
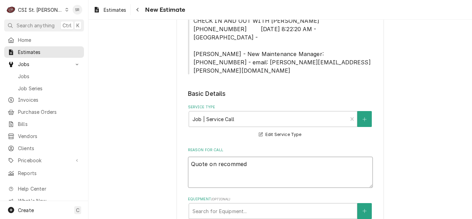
type textarea "Quote on recommedn"
type textarea "x"
type textarea "Quote on recommedne"
type textarea "x"
type textarea "Quote on recommedned"
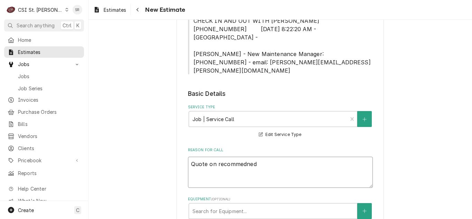
type textarea "x"
type textarea "Quote on recommedne"
type textarea "x"
type textarea "Quote on recommedn"
type textarea "x"
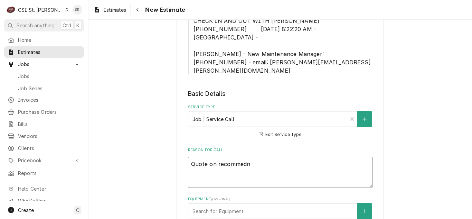
type textarea "Quote on recommed"
type textarea "x"
type textarea "Quote on recomme"
type textarea "x"
type textarea "Quote on recommen"
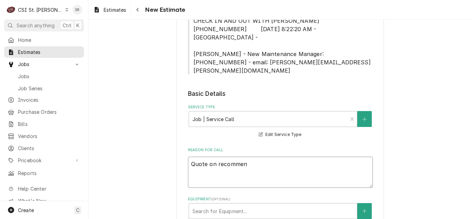
type textarea "x"
type textarea "Quote on recommend"
type textarea "x"
type textarea "Quote on recommende"
type textarea "x"
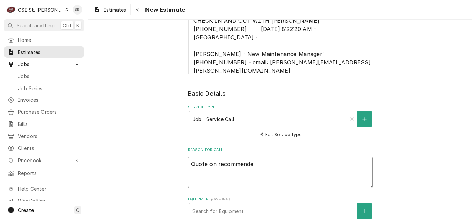
type textarea "Quote on recommended"
type textarea "x"
type textarea "Quote on recommended"
type textarea "x"
type textarea "Quote on recommended r"
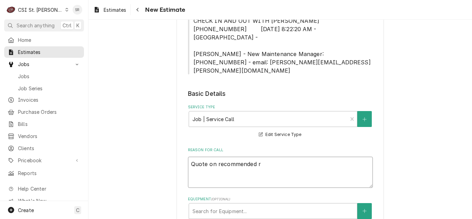
type textarea "x"
type textarea "Quote on recommended re"
type textarea "x"
type textarea "Quote on recommended repa"
type textarea "x"
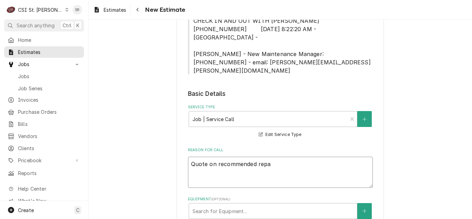
type textarea "Quote on recommended repai"
type textarea "x"
type textarea "Quote on recommended repair"
type textarea "x"
type textarea "Quote on recommended repairs"
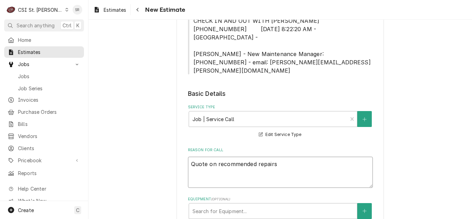
type textarea "x"
type textarea "Quote on recommended repairs"
type textarea "x"
type textarea "Quote on recommended repairs f"
type textarea "x"
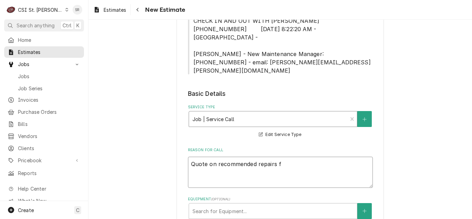
type textarea "Quote on recommended repairs fo"
type textarea "x"
type textarea "Quote on recommended repairs fou"
type textarea "x"
type textarea "Quote on recommended repairs foun"
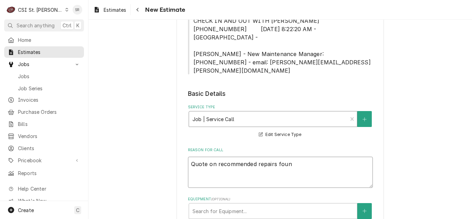
type textarea "x"
type textarea "Quote on recommended repairs found"
type textarea "x"
type textarea "Quote on recommended repairs found"
type textarea "x"
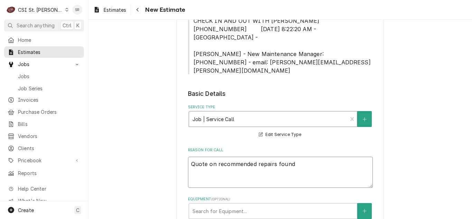
type textarea "Quote on recommended repairs found d"
type textarea "x"
type textarea "Quote on recommended repairs found du"
type textarea "x"
type textarea "Quote on recommended repairs found dur"
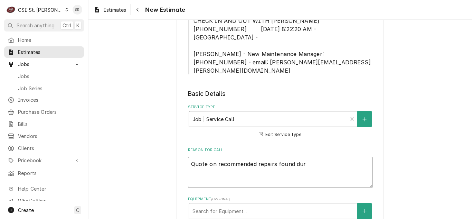
type textarea "x"
type textarea "Quote on recommended repairs found duri"
type textarea "x"
type textarea "Quote on recommended repairs found during"
type textarea "x"
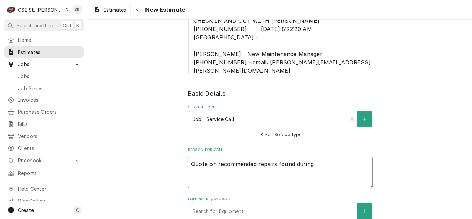
type textarea "Quote on recommended repairs found during"
type textarea "x"
type textarea "Quote on recommended repairs found during m"
type textarea "x"
type textarea "Quote on recommended repairs found during ma"
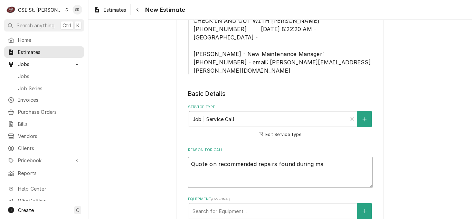
type textarea "x"
type textarea "Quote on recommended repairs found during mai"
type textarea "x"
type textarea "Quote on recommended repairs found during main"
type textarea "x"
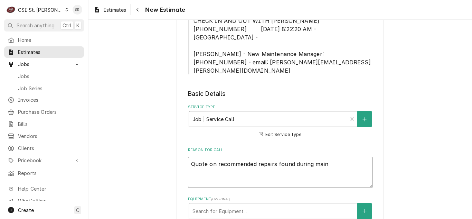
type textarea "Quote on recommended repairs found during maint"
type textarea "x"
type textarea "Quote on recommended repairs found during mainten"
type textarea "x"
type textarea "Quote on recommended repairs found during maintena"
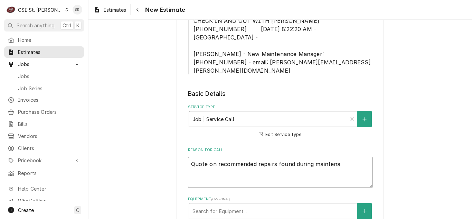
type textarea "x"
type textarea "Quote on recommended repairs found during maintenan"
type textarea "x"
type textarea "Quote on recommended repairs found during maintenanc"
type textarea "x"
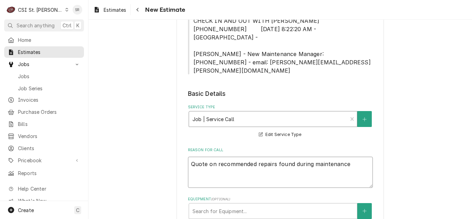
type textarea "Quote on recommended repairs found during maintenance."
type textarea "x"
type textarea "Quote on recommended repairs found during maintenance."
type textarea "x"
type textarea "Quote on recommended repairs found during maintenance. T"
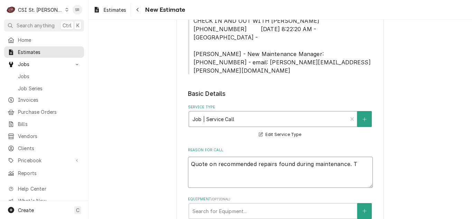
type textarea "x"
type textarea "Quote on recommended repairs found during maintenance. To"
type textarea "x"
type textarea "Quote on recommended repairs found during maintenance. To"
type textarea "x"
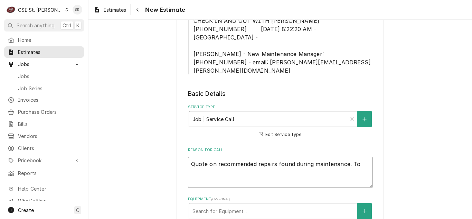
type textarea "Quote on recommended repairs found during maintenance. To r"
type textarea "x"
type textarea "Quote on recommended repairs found during maintenance. To rep"
type textarea "x"
type textarea "Quote on recommended repairs found during maintenance. To repl"
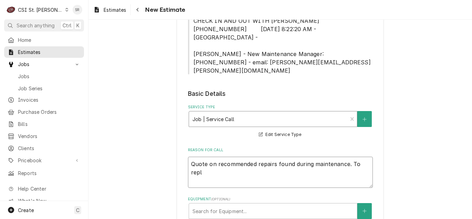
type textarea "x"
type textarea "Quote on recommended repairs found during maintenance. To repla"
type textarea "x"
type textarea "Quote on recommended repairs found during maintenance. To replac"
type textarea "x"
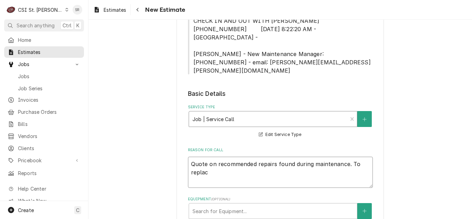
type textarea "Quote on recommended repairs found during maintenance. To replace"
type textarea "x"
type textarea "Quote on recommended repairs found during maintenance. To replace"
type textarea "x"
type textarea "Quote on recommended repairs found during maintenance. To replace kn"
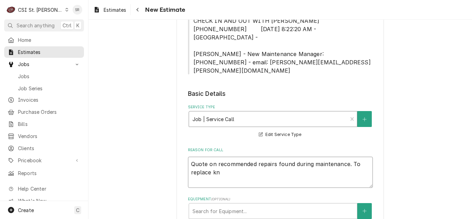
type textarea "x"
type textarea "Quote on recommended repairs found during maintenance. To replace kno"
type textarea "x"
type textarea "Quote on recommended repairs found during maintenance. To replace knob"
type textarea "x"
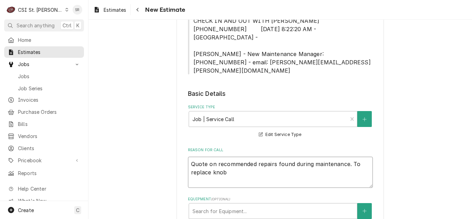
type textarea "Quote on recommended repairs found during maintenance. To replace knob"
click at [109, 7] on span "Estimates" at bounding box center [115, 9] width 22 height 7
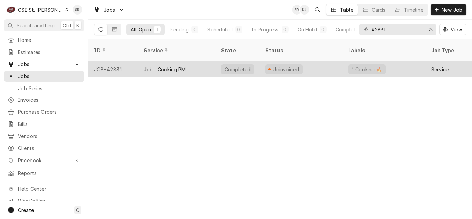
click at [242, 61] on div "Completed" at bounding box center [238, 69] width 44 height 17
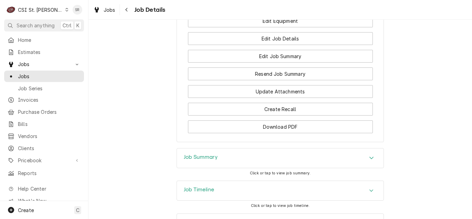
click at [202, 148] on div "Job Summary" at bounding box center [280, 157] width 207 height 19
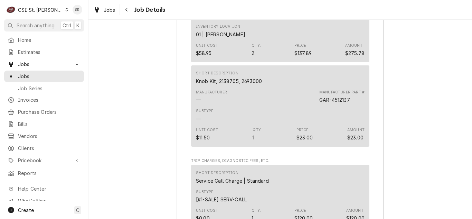
scroll to position [2532, 0]
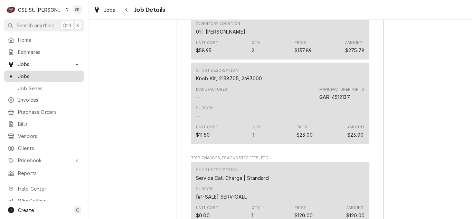
click at [30, 72] on div "Jobs" at bounding box center [44, 76] width 77 height 9
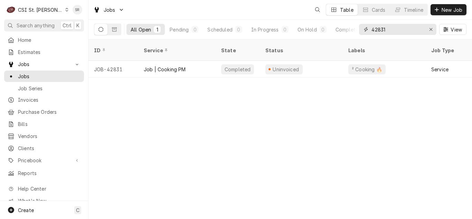
drag, startPoint x: 373, startPoint y: 31, endPoint x: 362, endPoint y: 31, distance: 11.1
click at [362, 31] on div "42831" at bounding box center [397, 29] width 77 height 11
type input "41657"
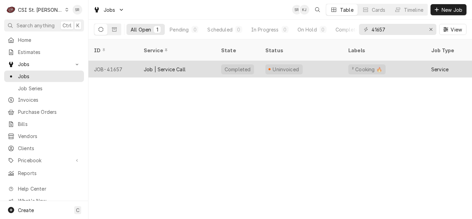
drag, startPoint x: 350, startPoint y: 36, endPoint x: 179, endPoint y: 58, distance: 172.5
click at [179, 66] on div "Job | Service Call" at bounding box center [165, 69] width 42 height 7
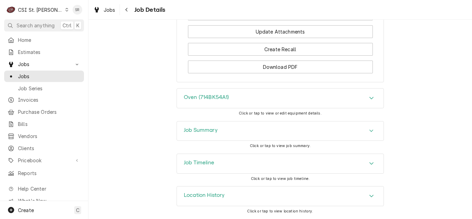
click at [226, 131] on div "Job Summary" at bounding box center [280, 130] width 207 height 19
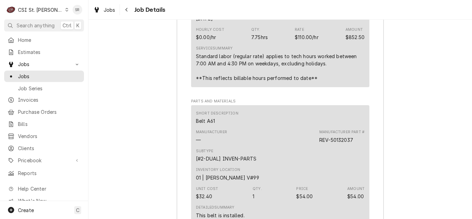
scroll to position [1935, 0]
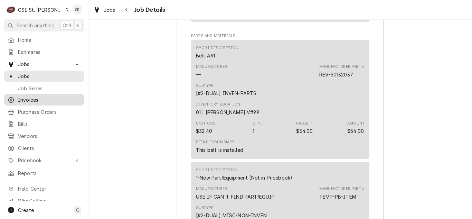
click at [34, 96] on span "Invoices" at bounding box center [49, 99] width 63 height 7
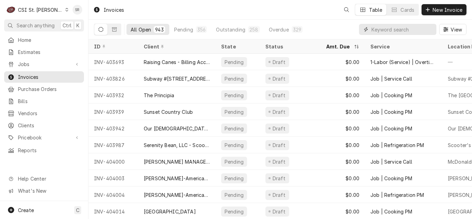
click at [397, 34] on input "Dynamic Content Wrapper" at bounding box center [401, 29] width 61 height 11
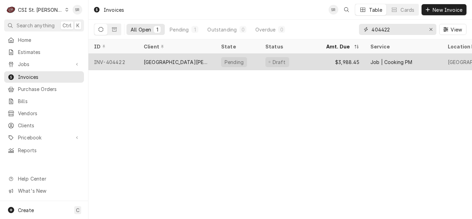
type input "404422"
click at [181, 63] on div "[GEOGRAPHIC_DATA][PERSON_NAME]" at bounding box center [177, 61] width 66 height 7
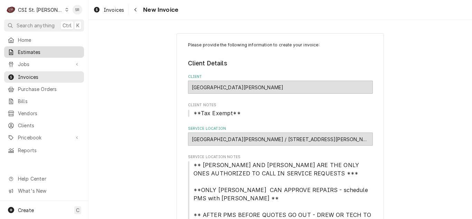
click at [34, 55] on link "Estimates" at bounding box center [44, 51] width 80 height 11
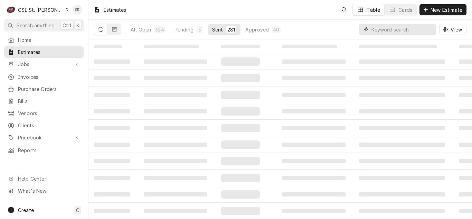
click at [399, 30] on input "Dynamic Content Wrapper" at bounding box center [401, 29] width 61 height 11
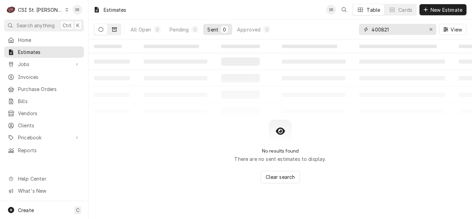
type input "400821"
click at [118, 32] on button "Dynamic Content Wrapper" at bounding box center [114, 29] width 13 height 11
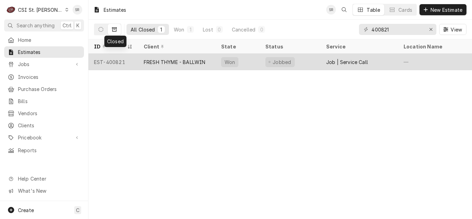
click at [215, 67] on div "FRESH THYME - BALLWIN" at bounding box center [176, 62] width 77 height 17
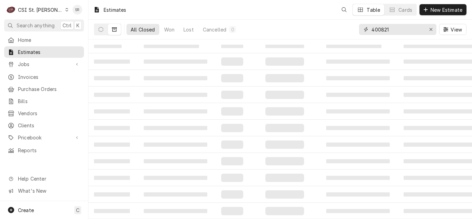
drag, startPoint x: 390, startPoint y: 28, endPoint x: 371, endPoint y: 27, distance: 19.0
click at [371, 27] on input "400821" at bounding box center [397, 29] width 52 height 11
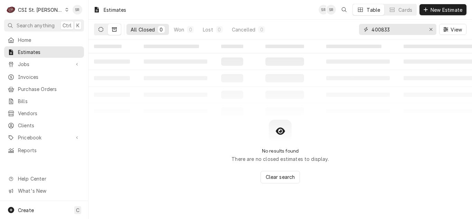
type input "400833"
click at [99, 29] on icon "Dynamic Content Wrapper" at bounding box center [100, 29] width 5 height 5
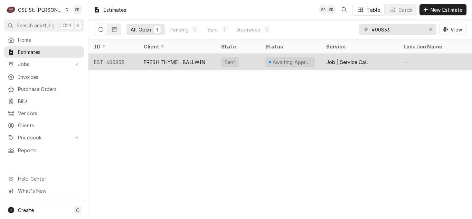
click at [209, 62] on div "FRESH THYME - BALLWIN" at bounding box center [176, 62] width 77 height 17
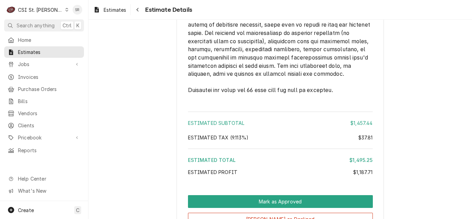
scroll to position [1716, 0]
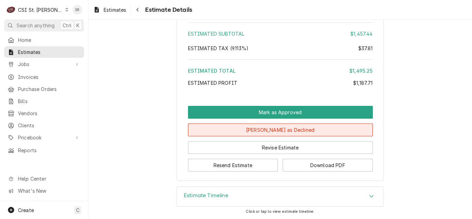
click at [272, 131] on button "[PERSON_NAME] as Declined" at bounding box center [280, 129] width 185 height 13
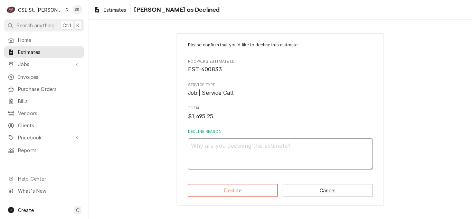
click at [238, 148] on textarea "Decline Reason" at bounding box center [280, 153] width 185 height 31
type textarea "x"
type textarea "d"
type textarea "x"
type textarea "du"
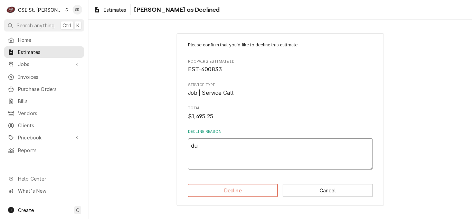
type textarea "x"
type textarea "dup"
type textarea "x"
type textarea "dupl"
type textarea "x"
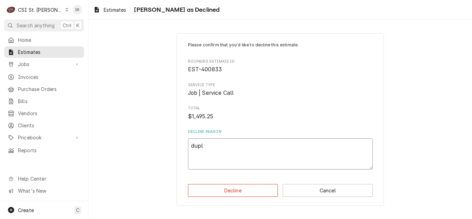
type textarea "dupli"
type textarea "x"
type textarea "duplic"
type textarea "x"
type textarea "duplica"
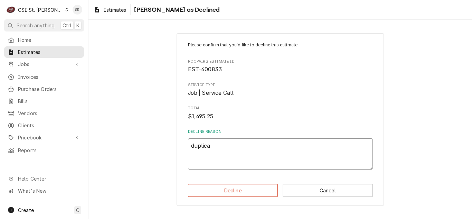
type textarea "x"
type textarea "duplicat"
type textarea "x"
type textarea "duplicate"
type textarea "x"
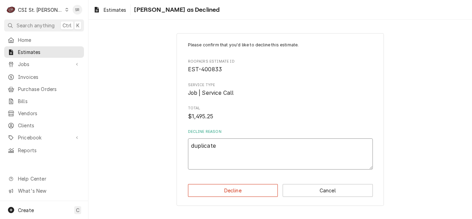
type textarea "duplicate"
type textarea "x"
type textarea "duplicate o"
type textarea "x"
type textarea "duplicate of"
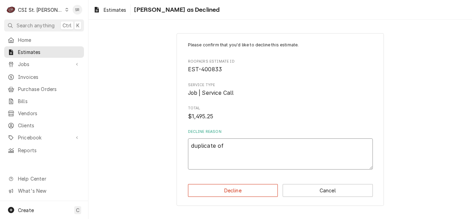
type textarea "x"
type textarea "duplicate of"
type textarea "x"
type textarea "duplicate of 4"
type textarea "x"
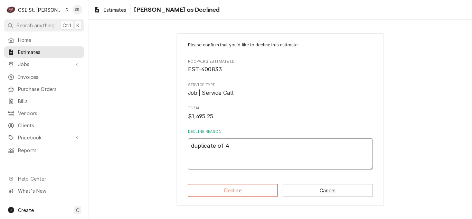
type textarea "duplicate of 40"
type textarea "x"
type textarea "duplicate of 400"
type textarea "x"
type textarea "duplicate of 4008"
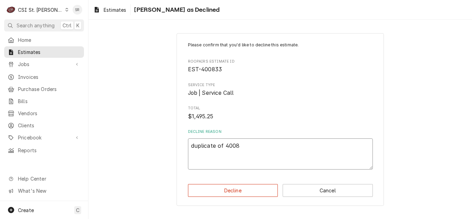
type textarea "x"
type textarea "duplicate of 40082"
type textarea "x"
type textarea "duplicate of 400821"
click at [245, 190] on button "Decline" at bounding box center [233, 190] width 90 height 13
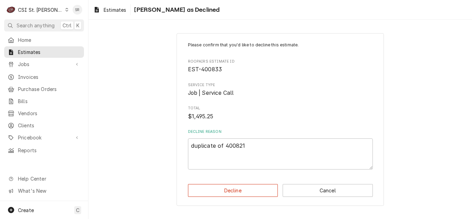
type textarea "x"
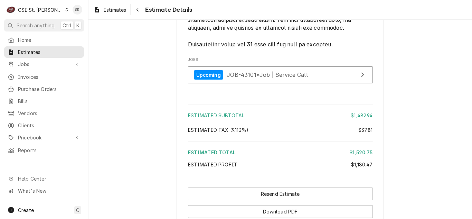
scroll to position [1778, 0]
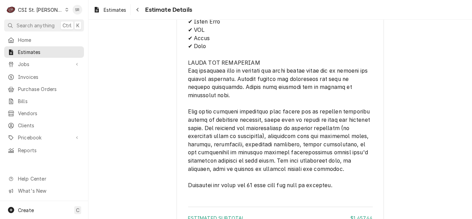
scroll to position [1624, 0]
